Goal: Find specific page/section: Find specific page/section

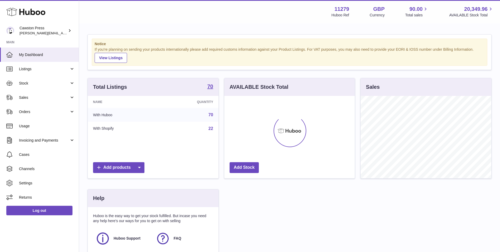
scroll to position [82, 131]
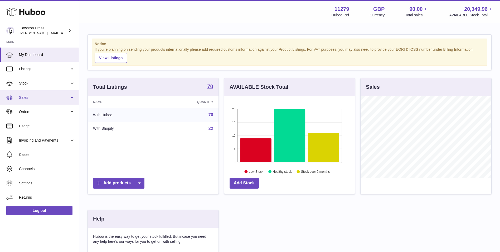
click at [37, 96] on span "Sales" at bounding box center [44, 97] width 50 height 5
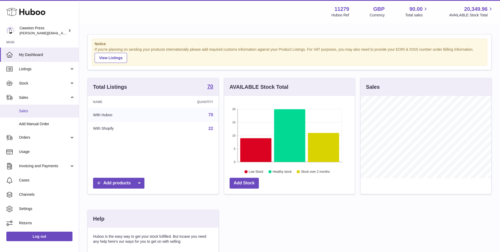
click at [33, 110] on span "Sales" at bounding box center [47, 110] width 56 height 5
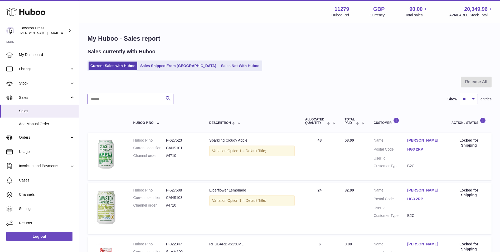
click at [117, 98] on input "text" at bounding box center [131, 99] width 86 height 11
type input "***"
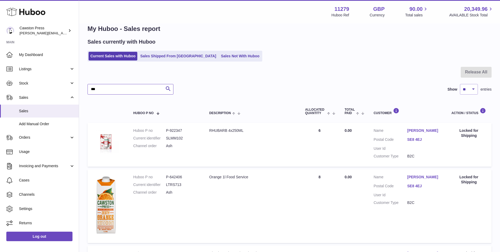
scroll to position [3, 0]
